Goal: Find specific page/section: Find specific page/section

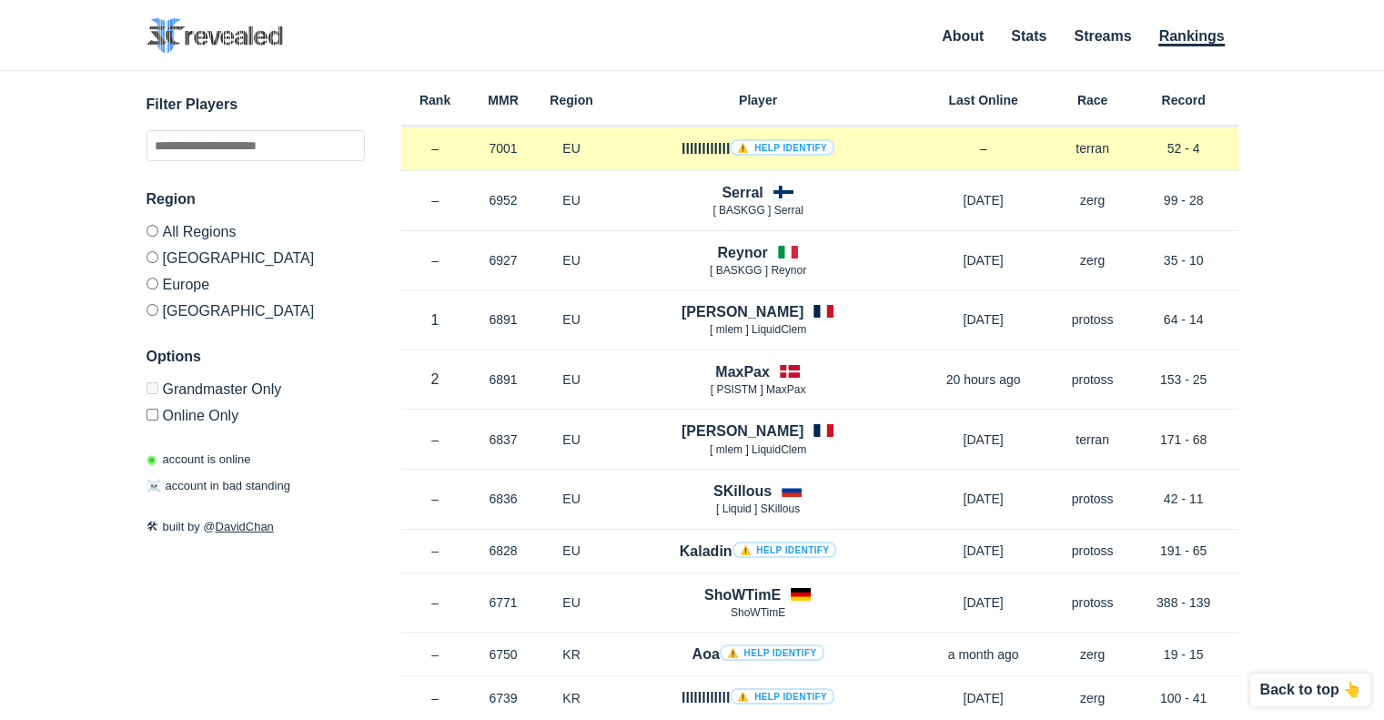
click at [776, 145] on link "⚠️ Help identify" at bounding box center [782, 147] width 105 height 16
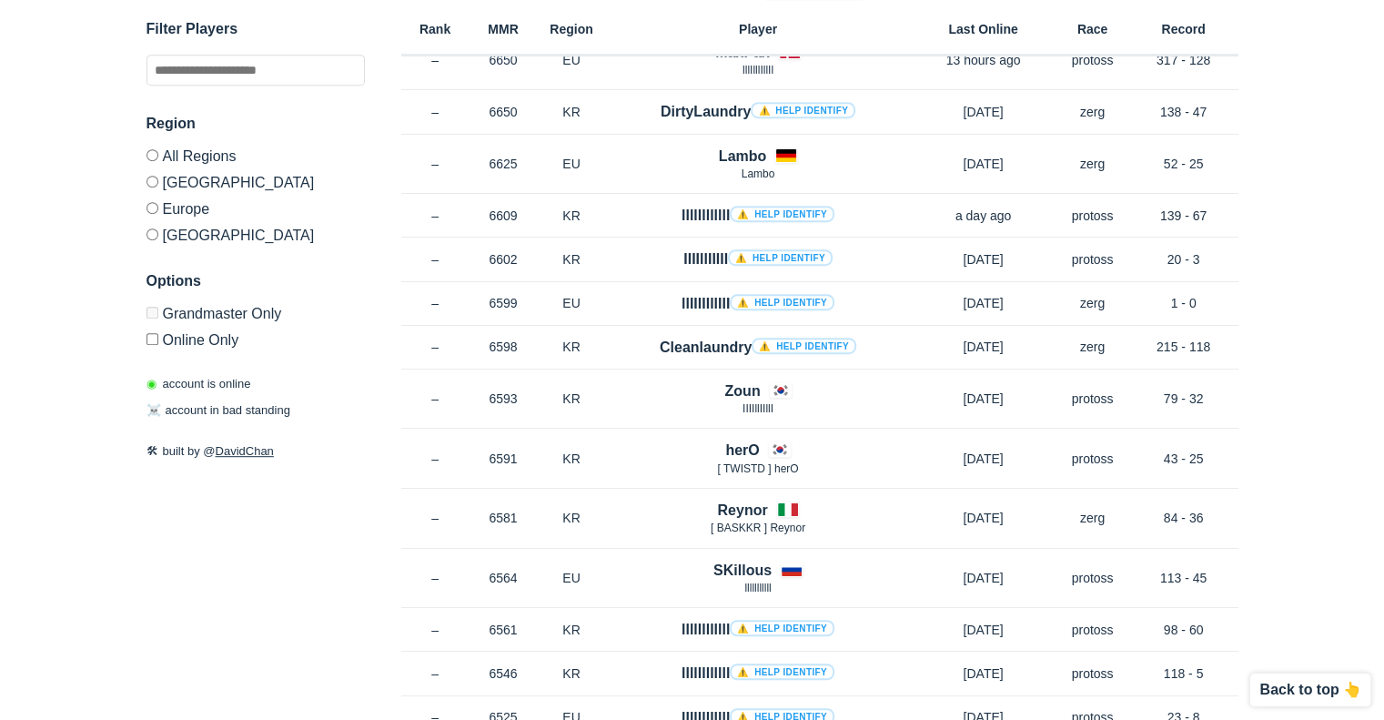
scroll to position [910, 0]
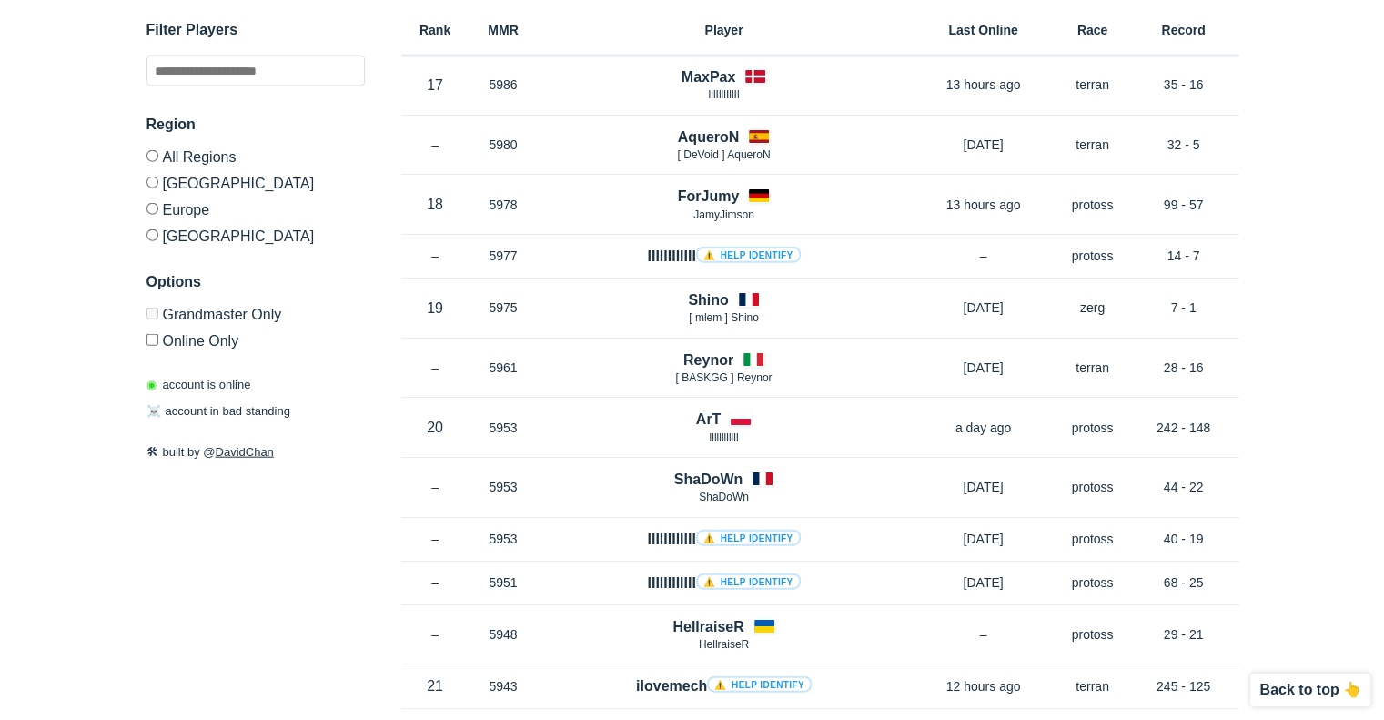
scroll to position [4186, 0]
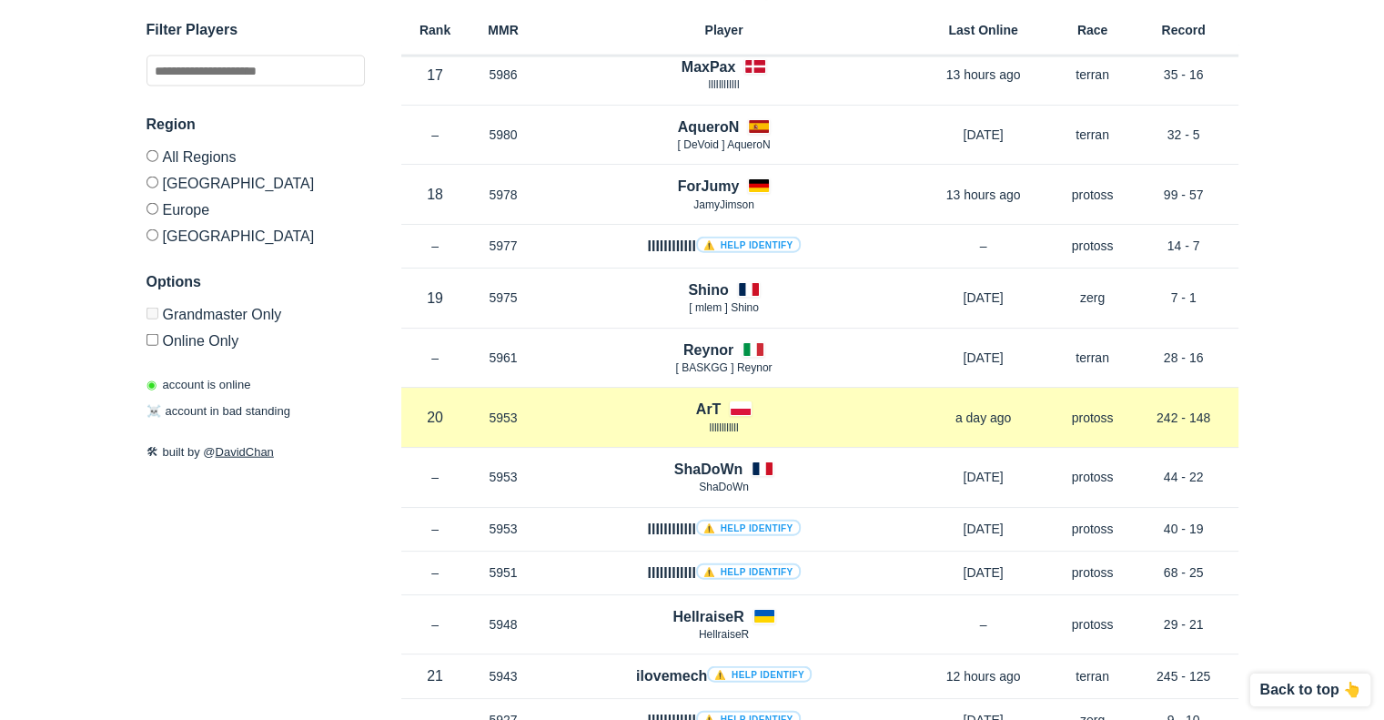
click at [713, 399] on h4 "ArT" at bounding box center [708, 409] width 25 height 21
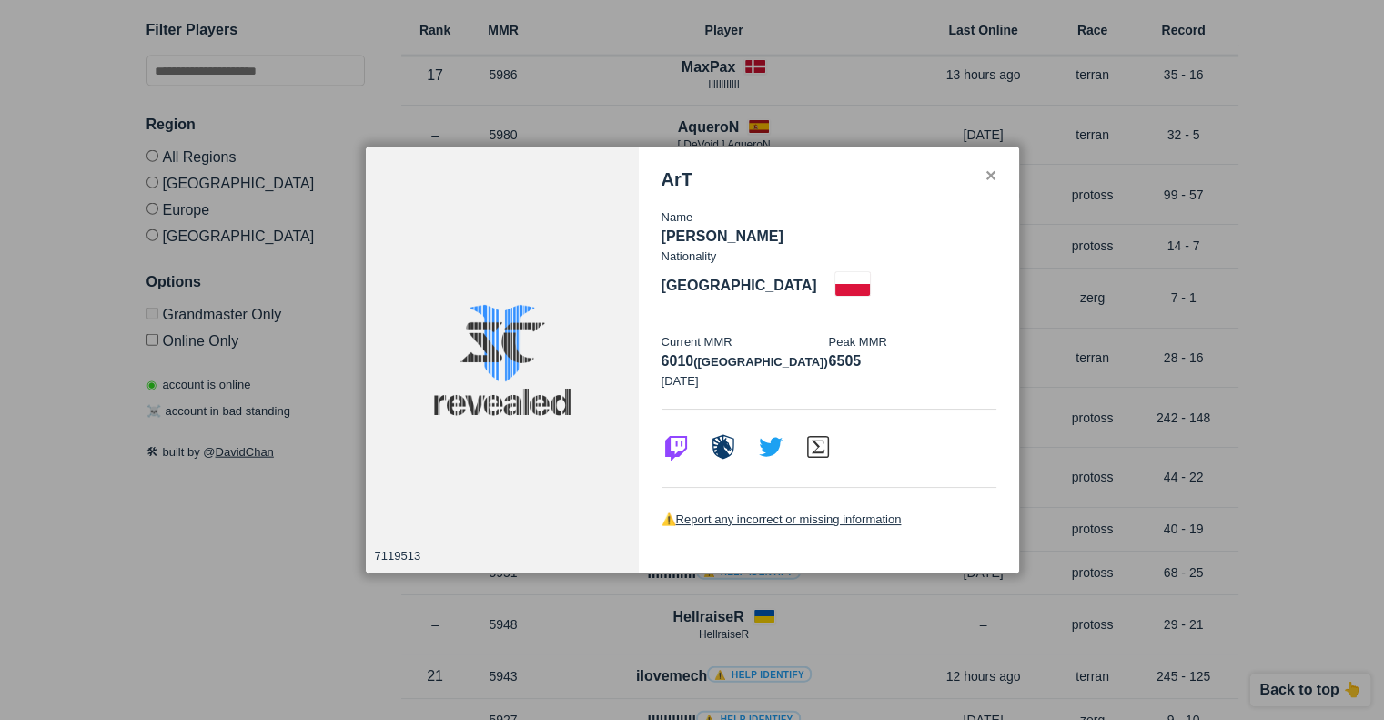
click at [1287, 317] on div at bounding box center [692, 360] width 1384 height 720
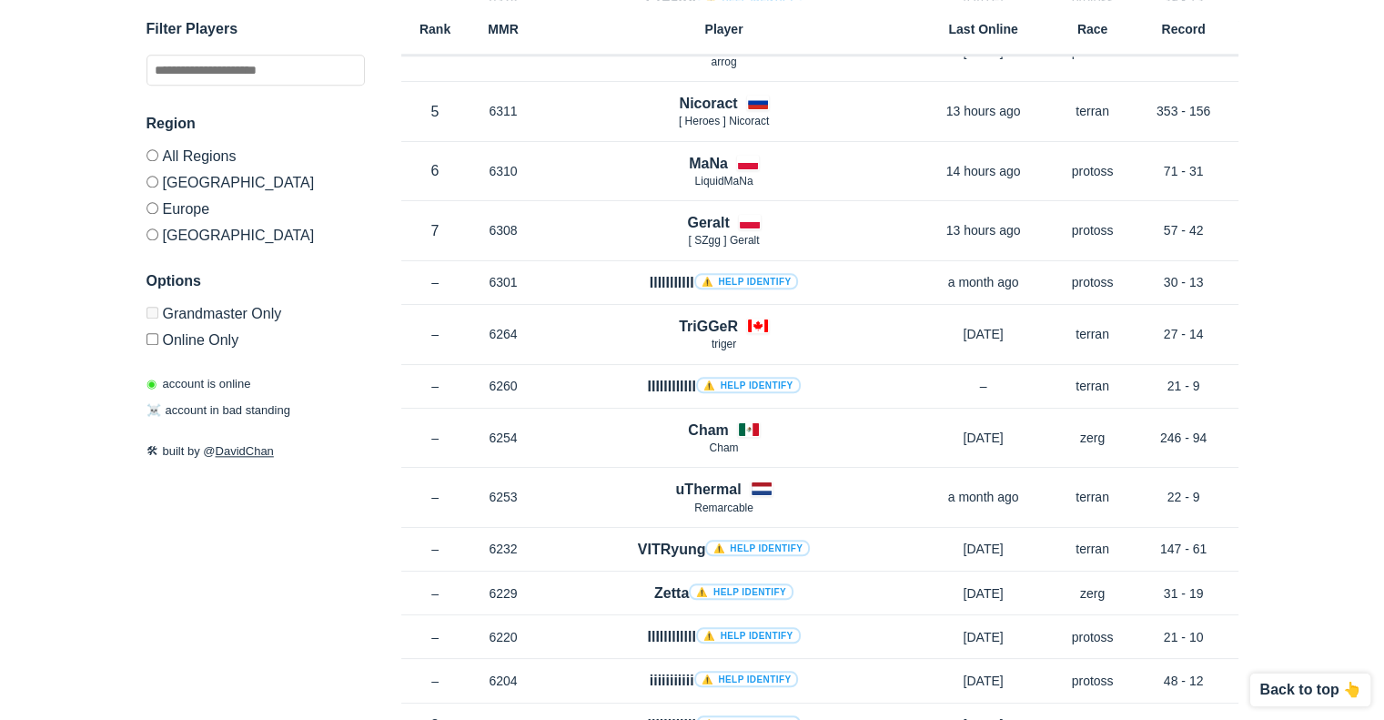
scroll to position [0, 0]
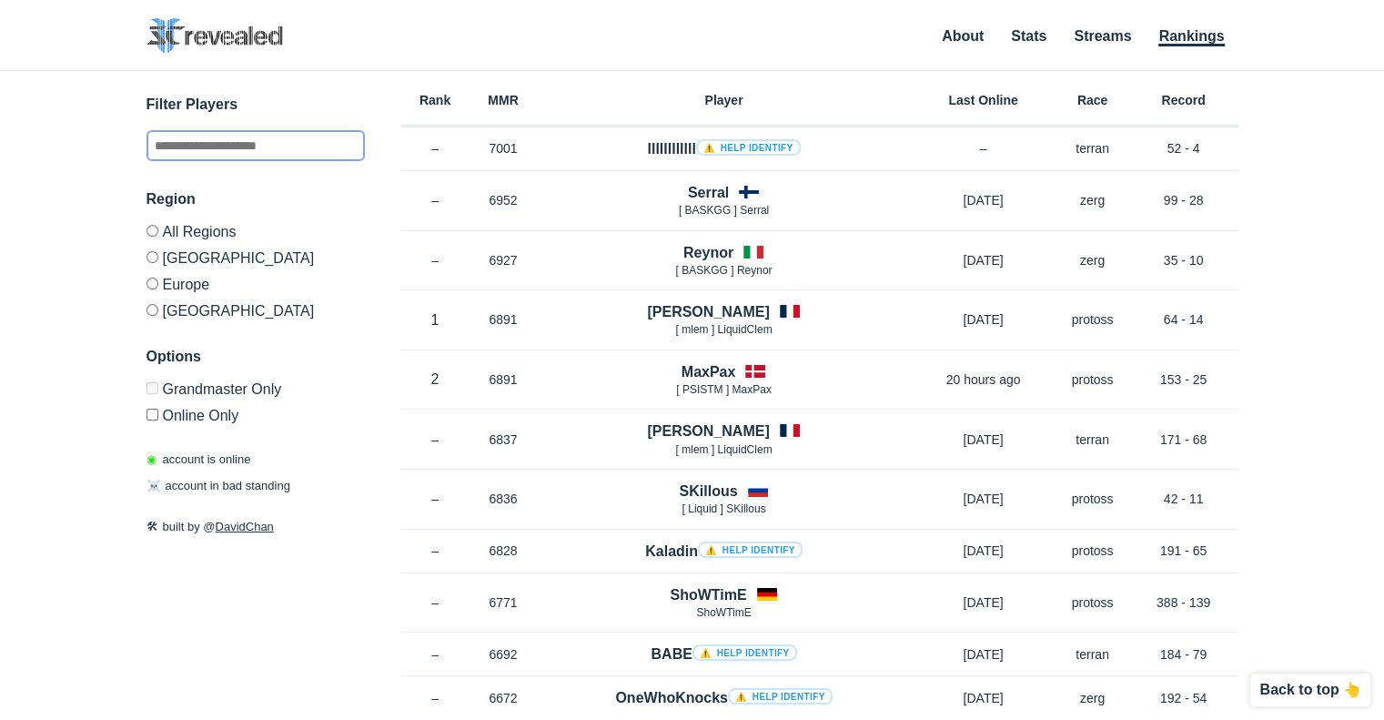
click at [244, 152] on input "text" at bounding box center [255, 145] width 218 height 31
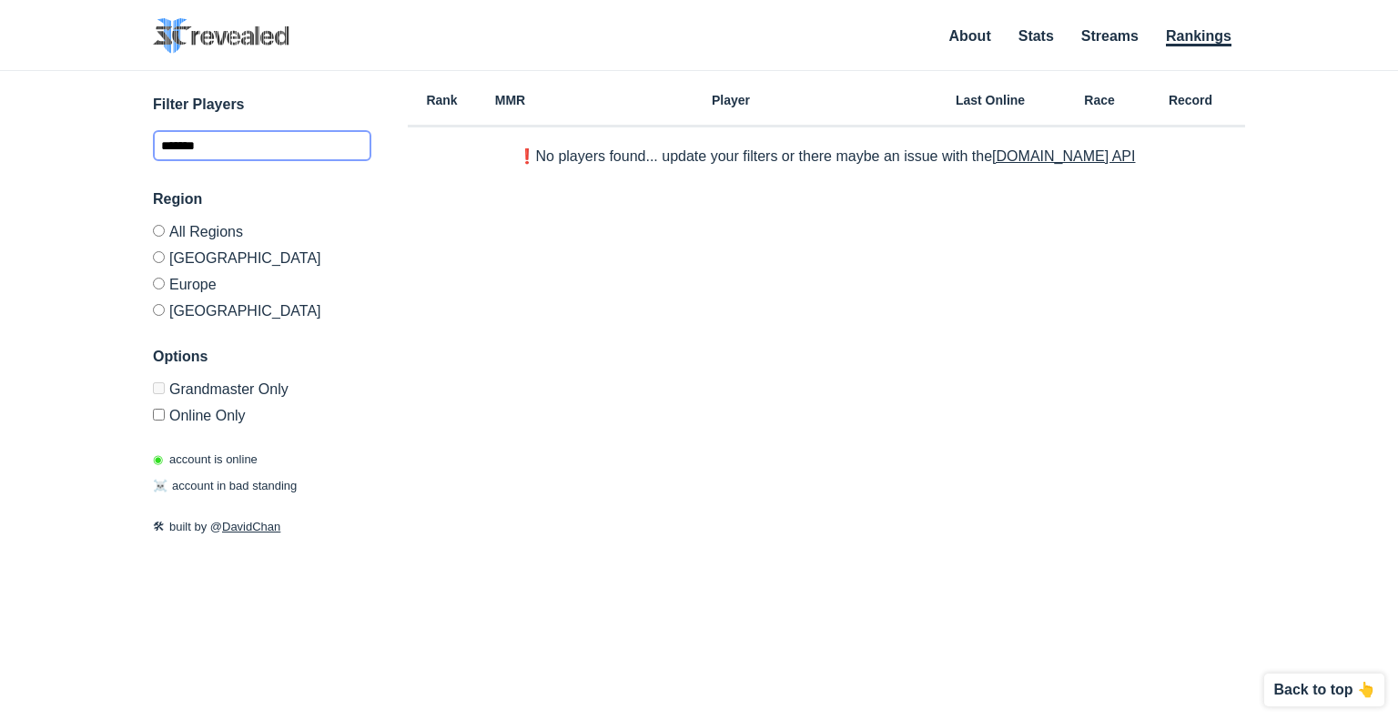
type input "********"
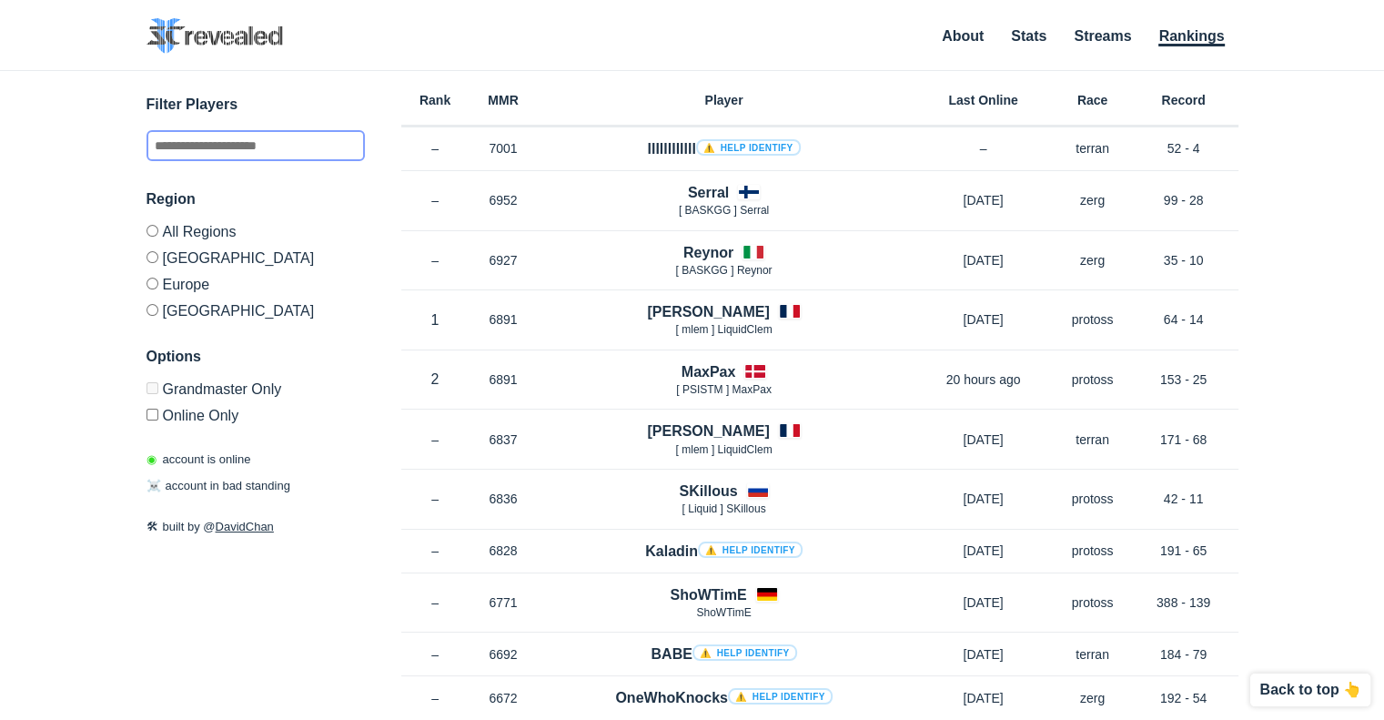
scroll to position [910, 0]
